Goal: Information Seeking & Learning: Learn about a topic

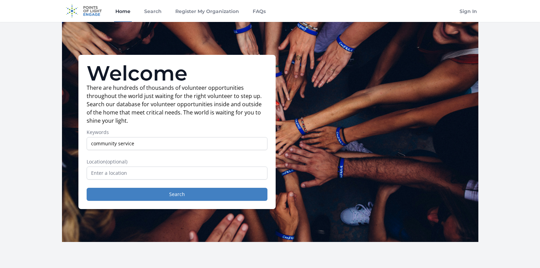
type input "community service"
click at [153, 173] on input "text" at bounding box center [177, 172] width 181 height 13
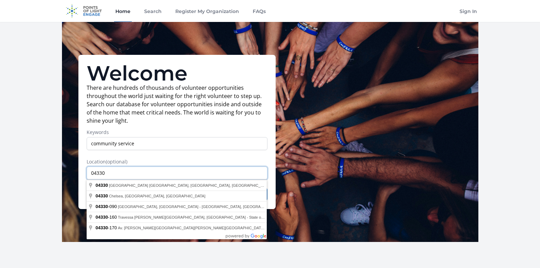
type input "04330"
click at [272, 171] on div "Welcome There are hundreds of thousands of volunteer opportunities throughout t…" at bounding box center [176, 132] width 197 height 154
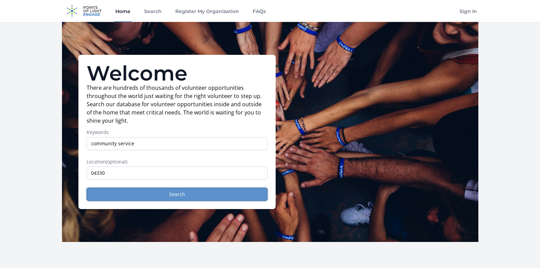
click at [221, 194] on button "Search" at bounding box center [177, 194] width 181 height 13
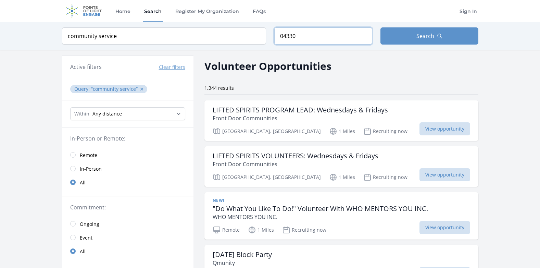
click at [327, 38] on input "04330" at bounding box center [323, 35] width 98 height 17
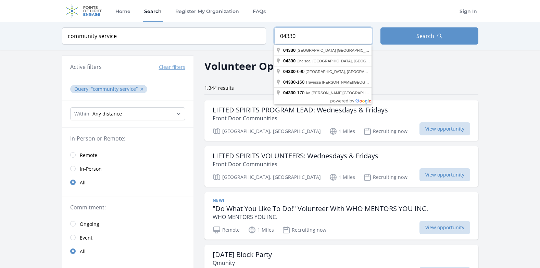
drag, startPoint x: 327, startPoint y: 38, endPoint x: 217, endPoint y: 35, distance: 109.9
click at [217, 35] on form "Keyword community service Location 04330 Search" at bounding box center [270, 35] width 416 height 17
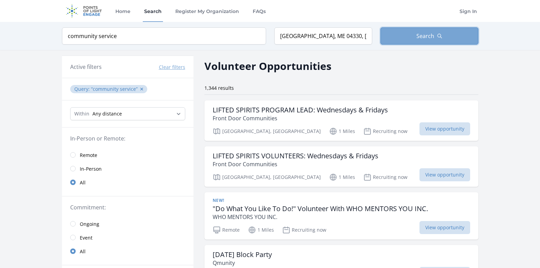
click at [415, 36] on button "Search" at bounding box center [429, 35] width 98 height 17
click at [410, 27] on div "Keyword community service Location [GEOGRAPHIC_DATA], ME 04330, [GEOGRAPHIC_DAT…" at bounding box center [270, 36] width 438 height 28
click at [409, 31] on button "Search" at bounding box center [429, 35] width 98 height 17
type input "04330"
